Goal: Check status: Check status

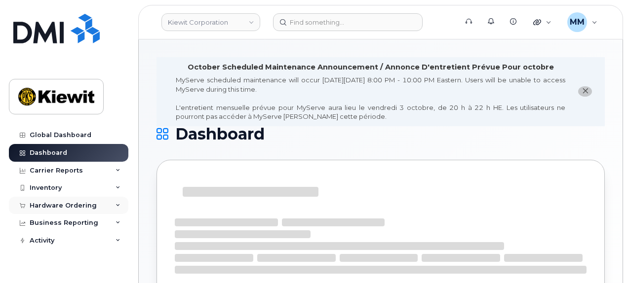
click at [61, 209] on div "Hardware Ordering" at bounding box center [69, 206] width 120 height 18
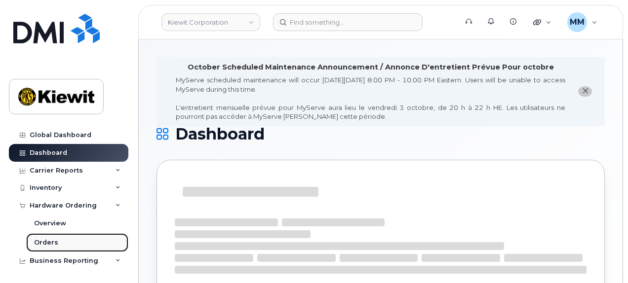
click at [61, 242] on link "Orders" at bounding box center [77, 243] width 102 height 19
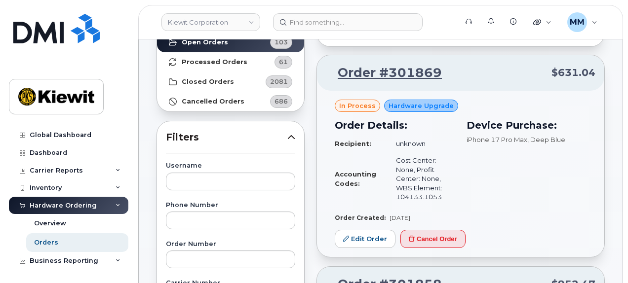
scroll to position [99, 0]
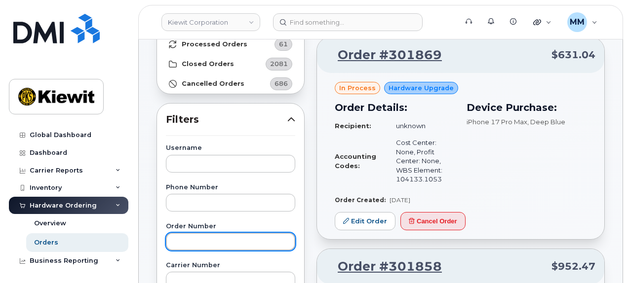
click at [216, 241] on input "text" at bounding box center [230, 242] width 129 height 18
paste input "301164"
type input "301164"
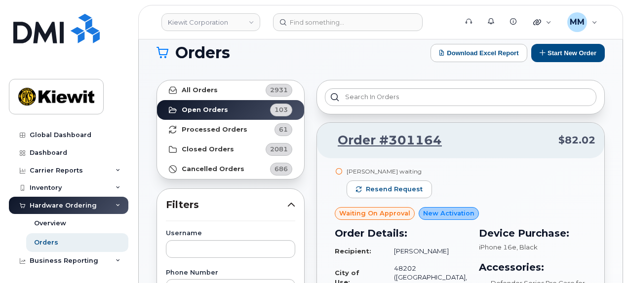
scroll to position [0, 0]
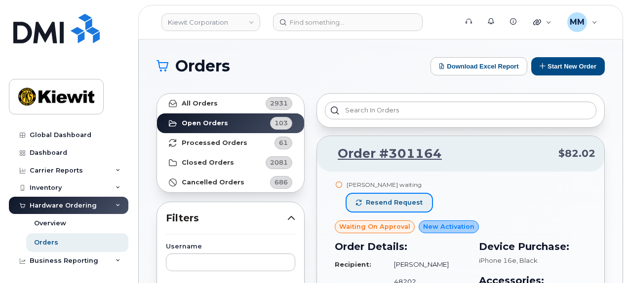
click at [391, 201] on span "Resend request" at bounding box center [394, 203] width 57 height 9
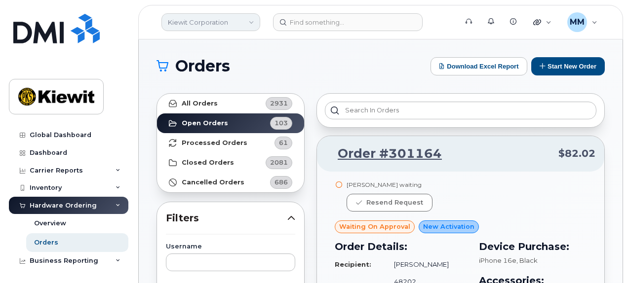
click at [234, 25] on link "Kiewit Corporation" at bounding box center [210, 22] width 99 height 18
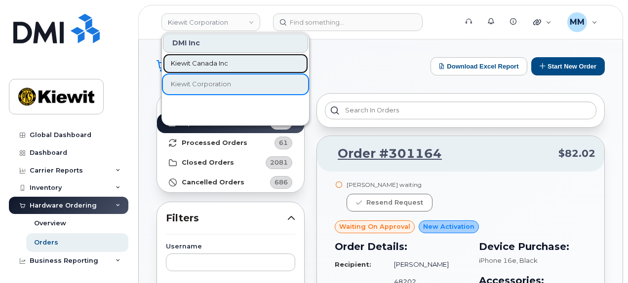
click at [227, 67] on span "Kiewit Canada Inc" at bounding box center [199, 64] width 57 height 10
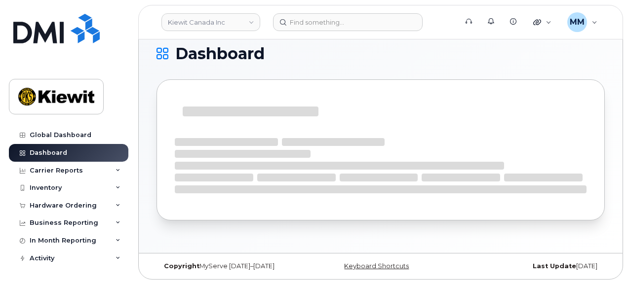
scroll to position [12, 0]
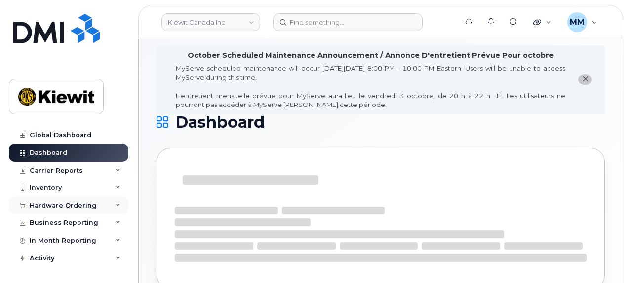
click at [83, 208] on div "Hardware Ordering" at bounding box center [63, 206] width 67 height 8
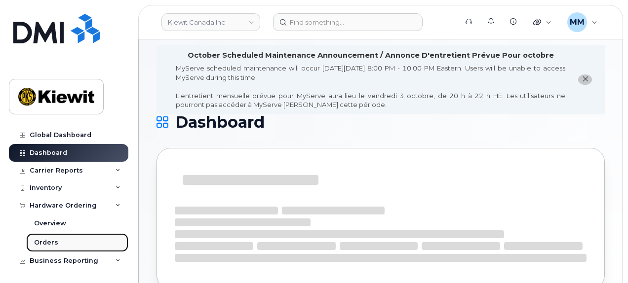
click at [61, 235] on link "Orders" at bounding box center [77, 243] width 102 height 19
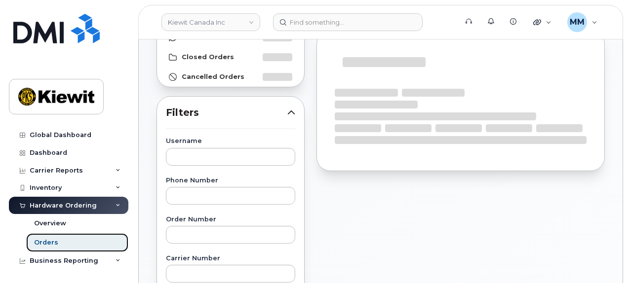
scroll to position [148, 0]
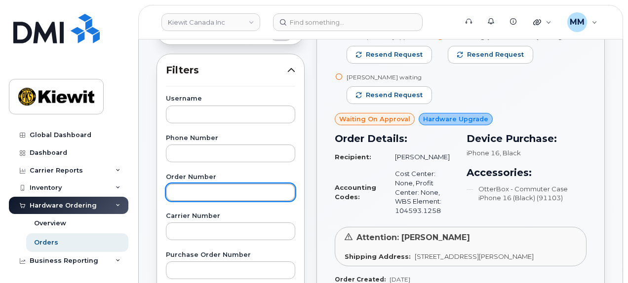
click at [196, 189] on input "text" at bounding box center [230, 193] width 129 height 18
paste input "301262"
type input "301262"
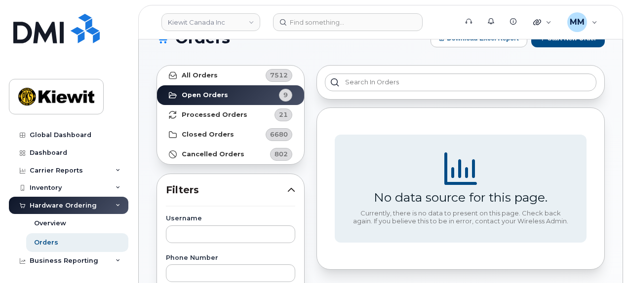
scroll to position [0, 0]
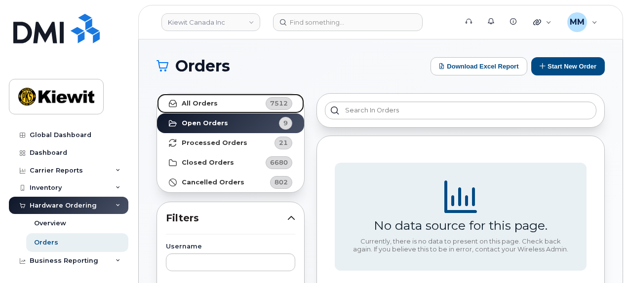
click at [214, 94] on link "All Orders 7512" at bounding box center [230, 104] width 147 height 20
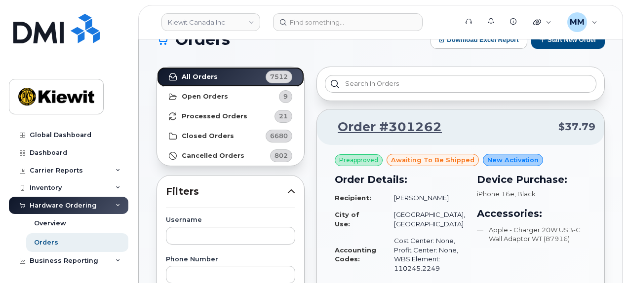
scroll to position [49, 0]
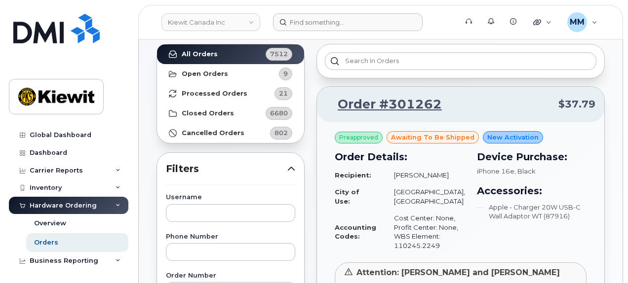
click at [438, 18] on form at bounding box center [362, 22] width 178 height 18
